Goal: Task Accomplishment & Management: Complete application form

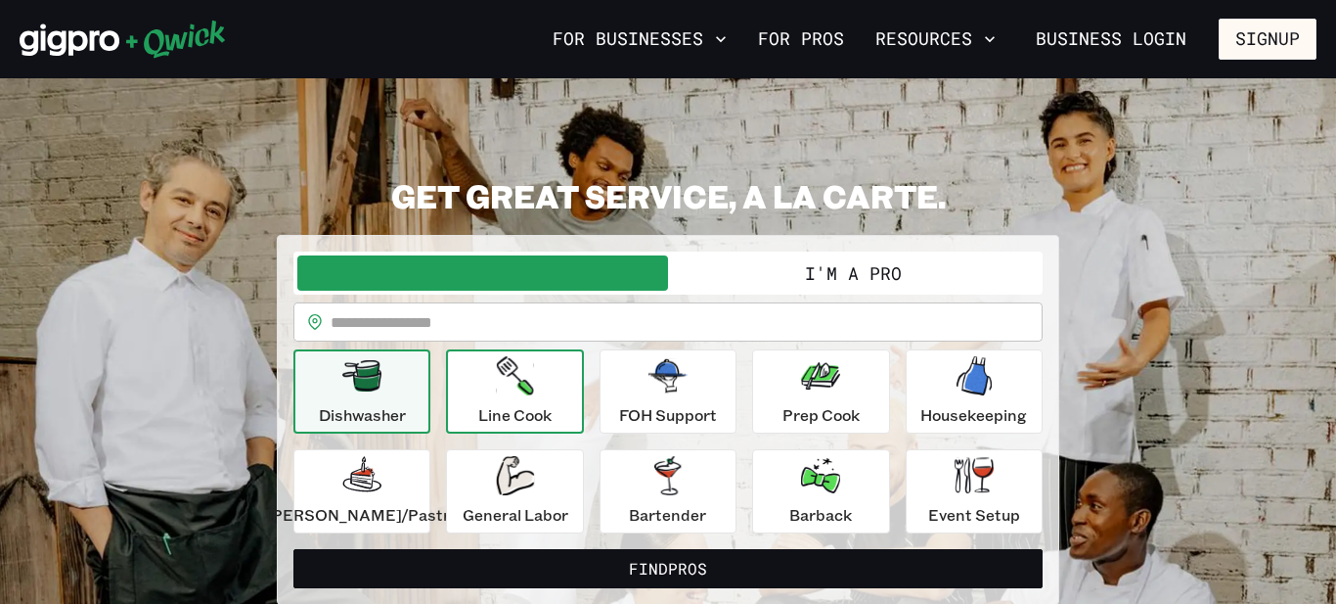
click at [525, 390] on icon "button" at bounding box center [514, 375] width 37 height 39
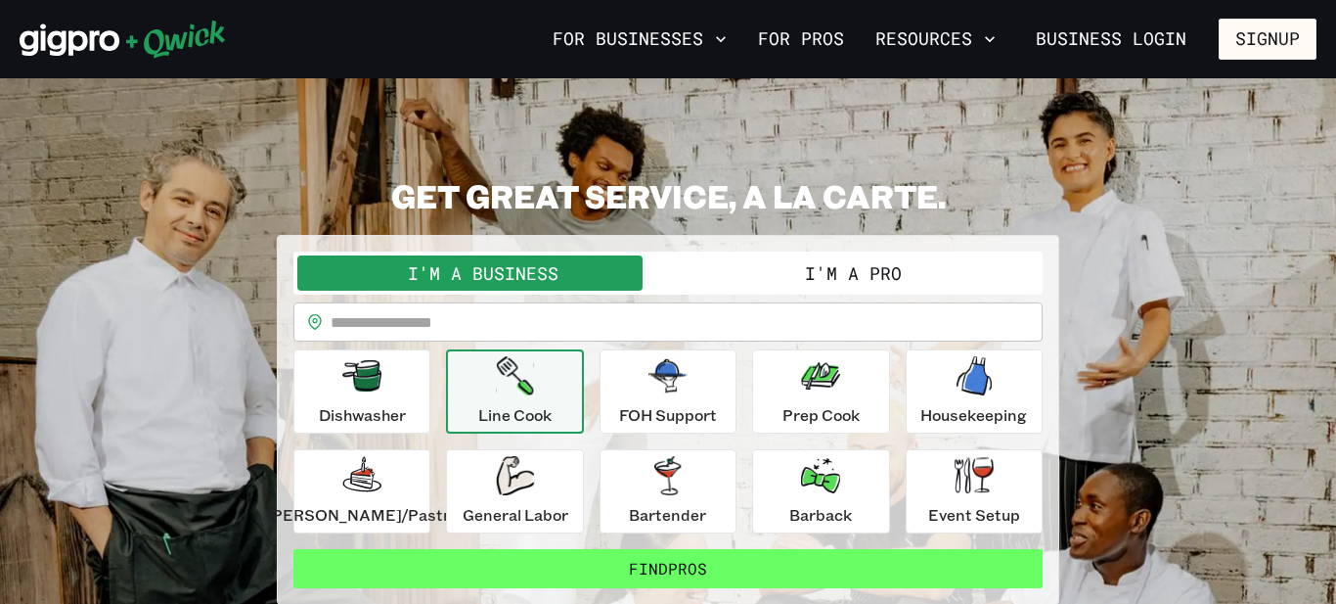
click at [674, 571] on button "Find Pros" at bounding box center [667, 568] width 749 height 39
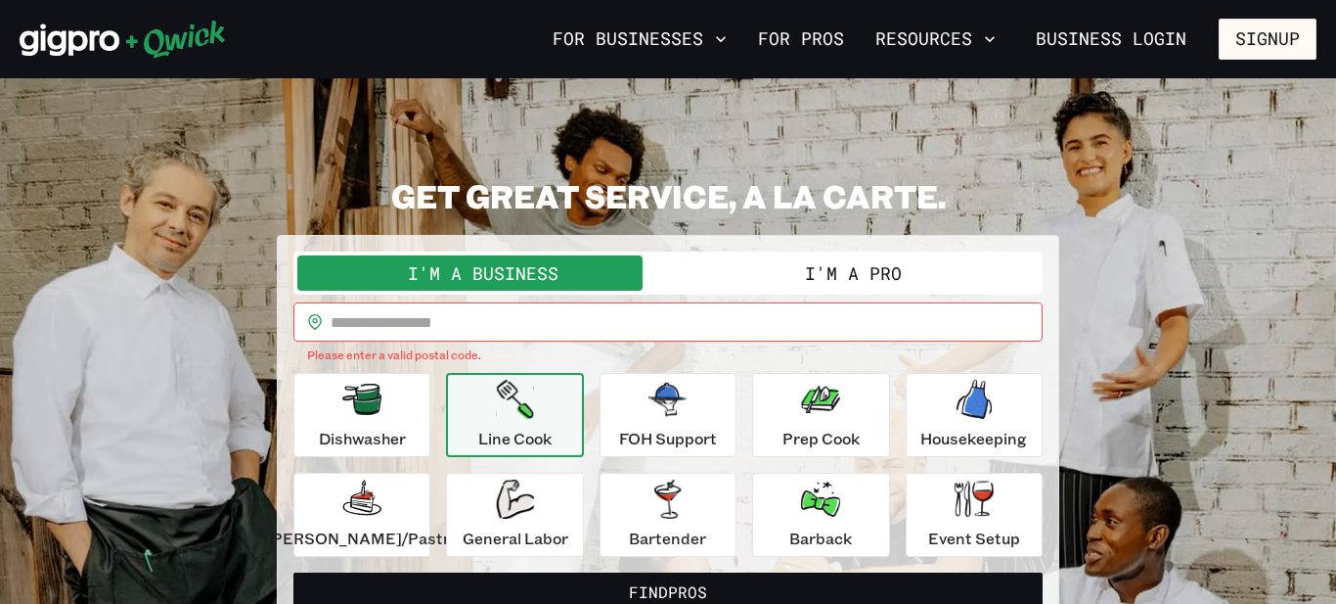
click at [814, 267] on button "I'm a Pro" at bounding box center [853, 272] width 371 height 35
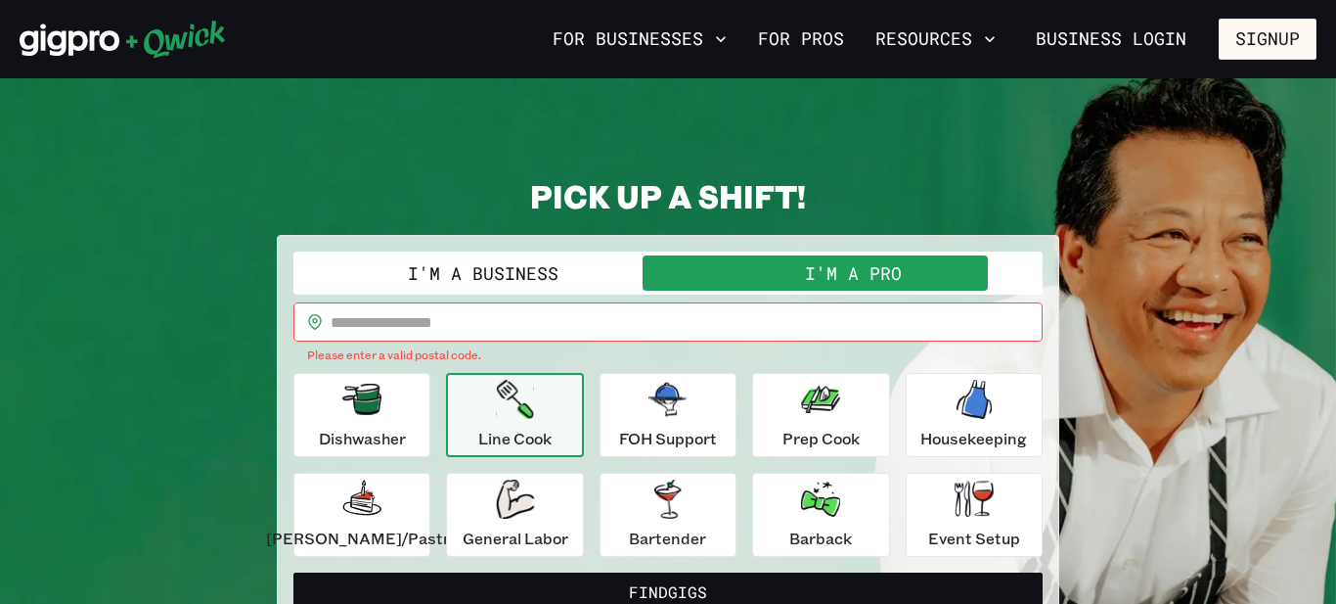
click at [372, 321] on input "text" at bounding box center [687, 321] width 712 height 39
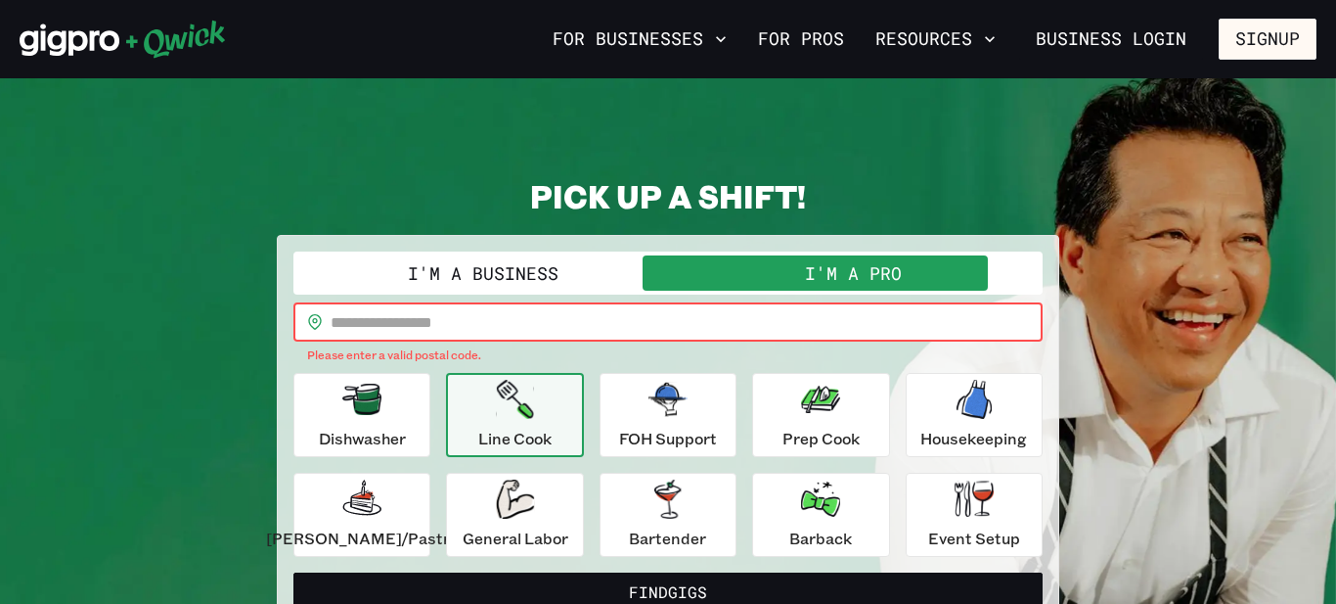
type input "*****"
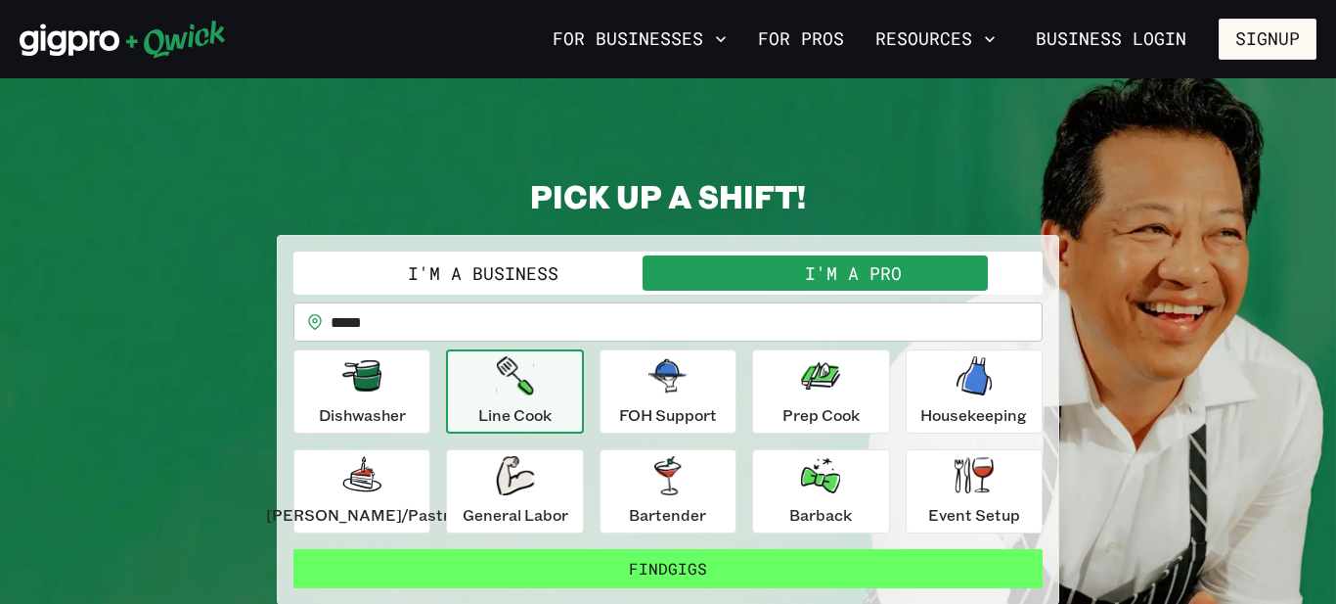
click at [650, 567] on button "Find Gigs" at bounding box center [667, 568] width 749 height 39
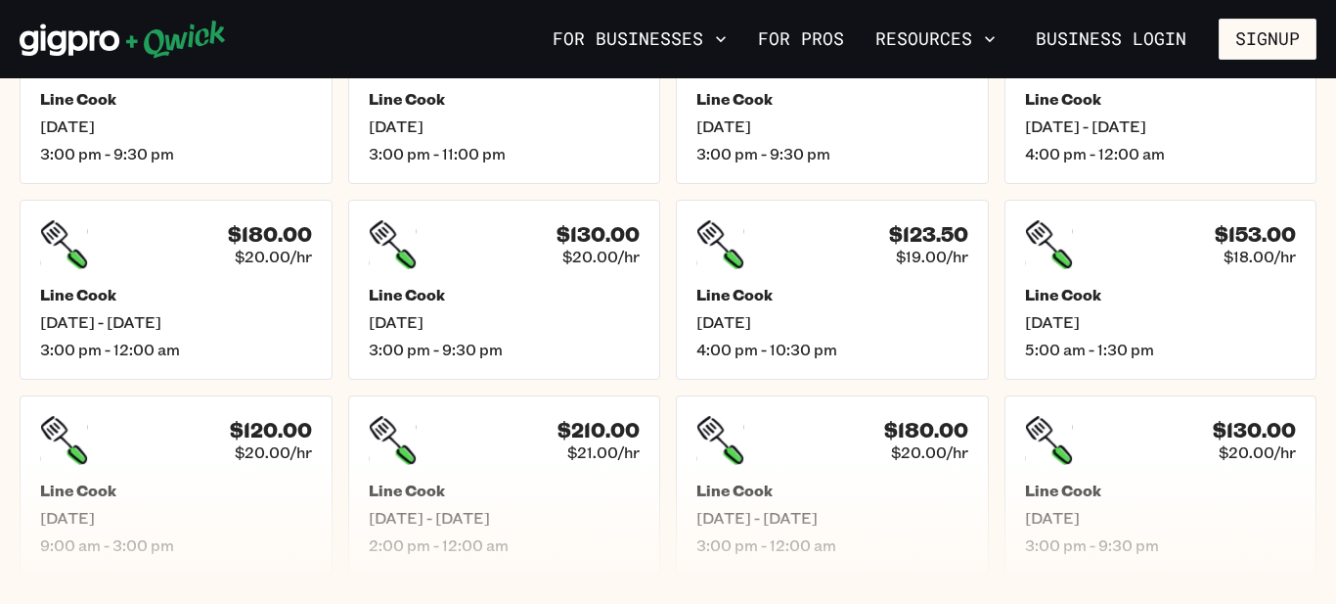
scroll to position [619, 0]
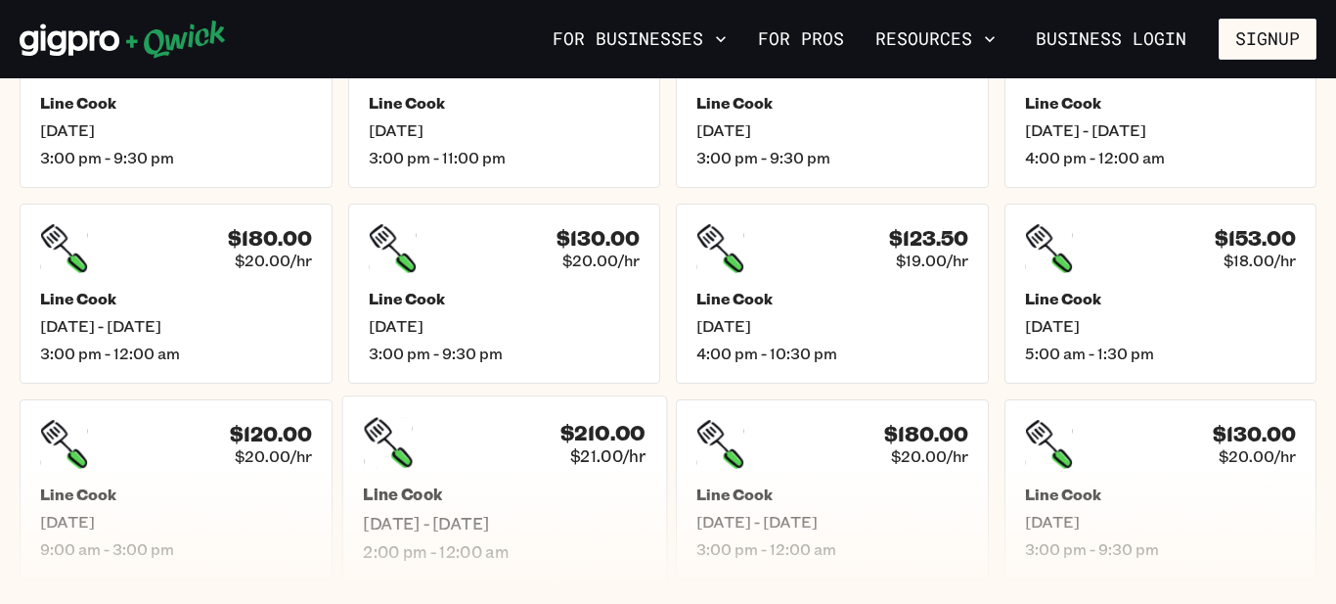
click at [519, 469] on div "$210.00 $21.00/hr Line Cook [DATE] - [DATE] 2:00 pm - 12:00 am" at bounding box center [503, 488] width 325 height 187
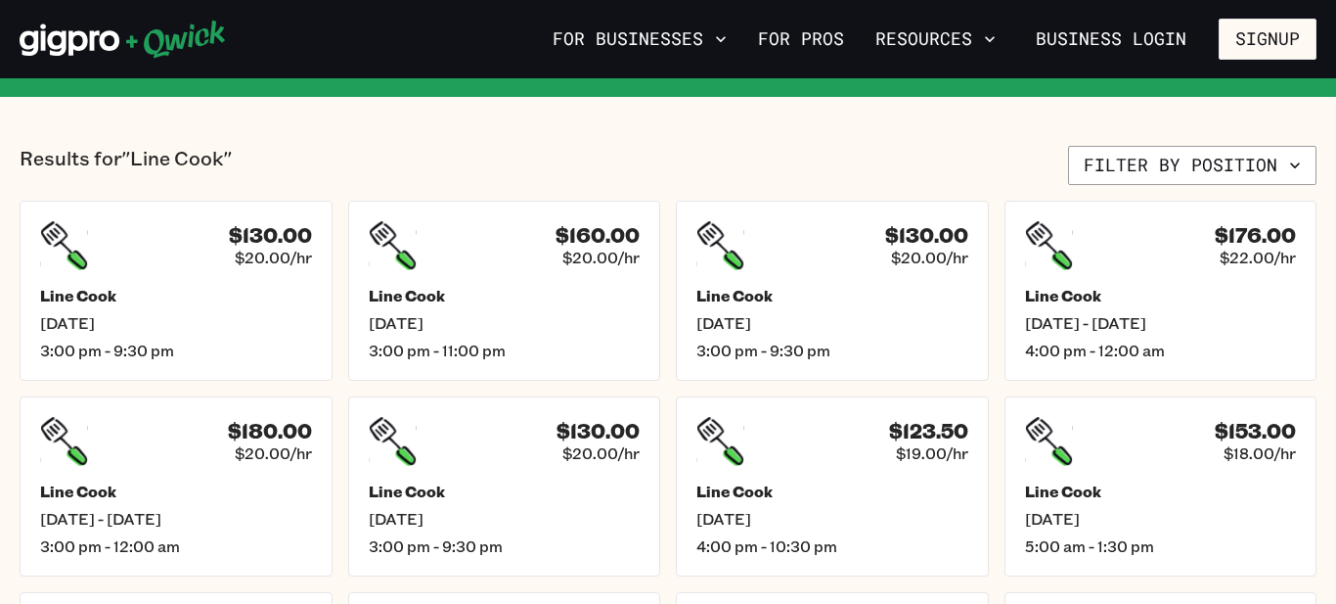
scroll to position [428, 0]
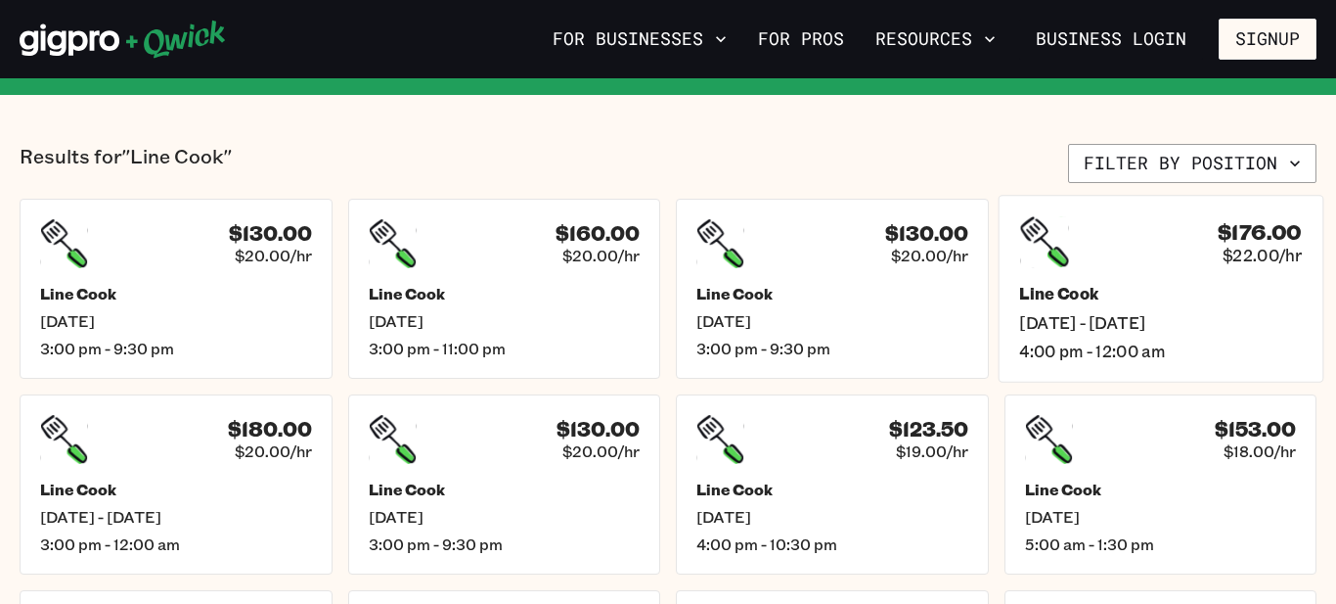
click at [1168, 259] on div "$176.00 $22.00/hr" at bounding box center [1160, 241] width 283 height 51
